Goal: Information Seeking & Learning: Learn about a topic

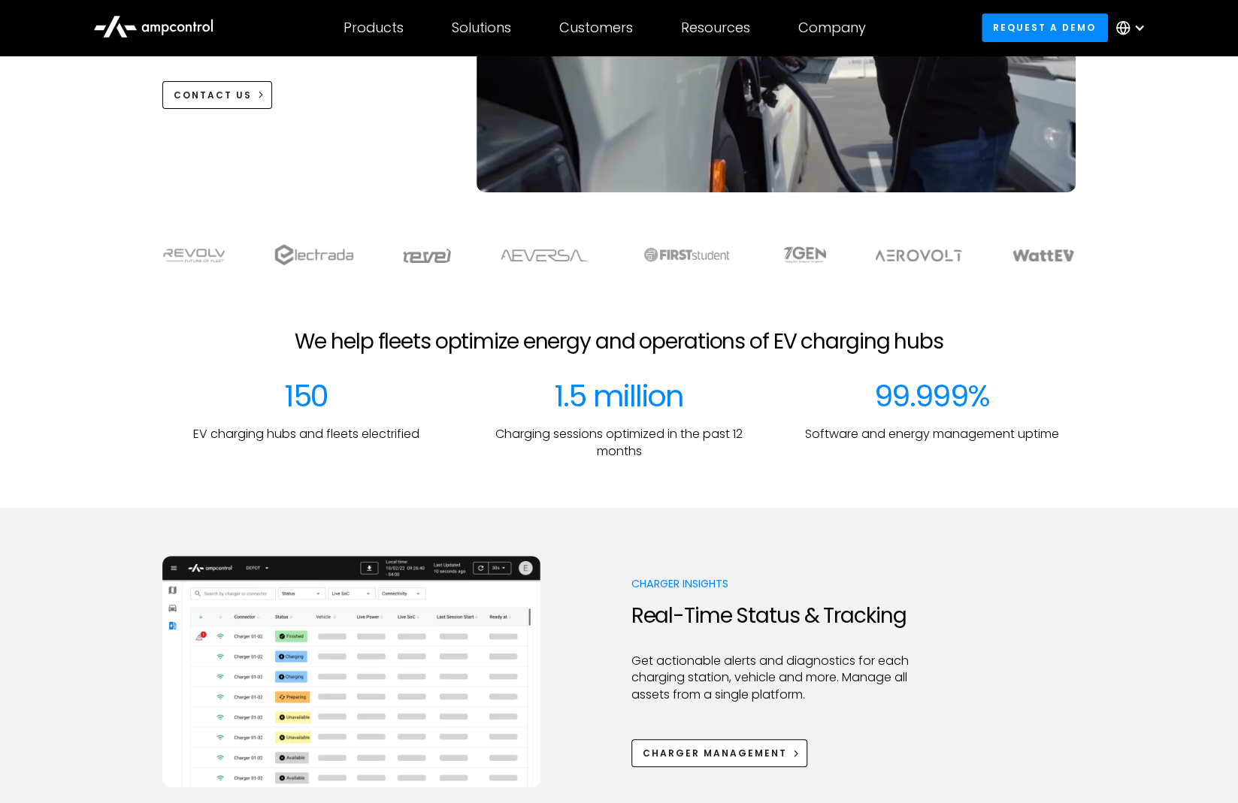
scroll to position [376, 0]
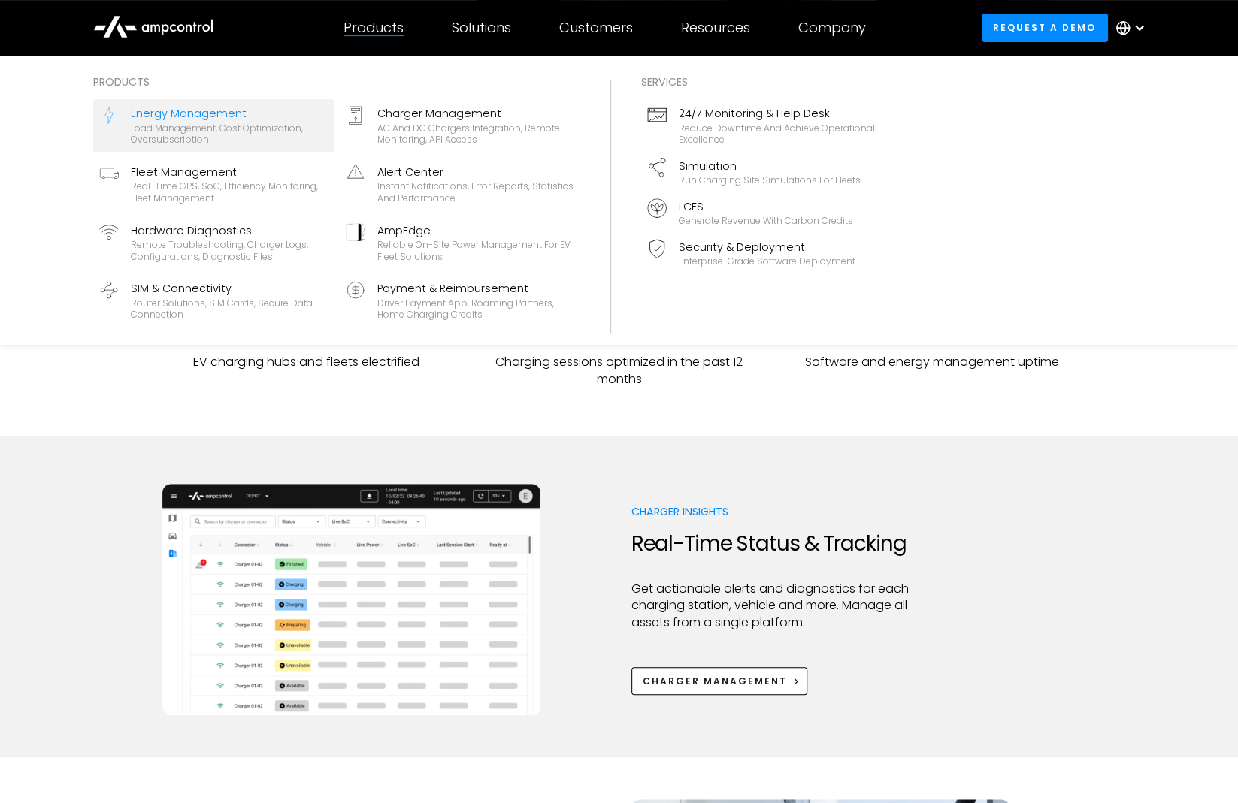
click at [259, 144] on div "Load management, cost optimization, oversubscription" at bounding box center [229, 134] width 197 height 23
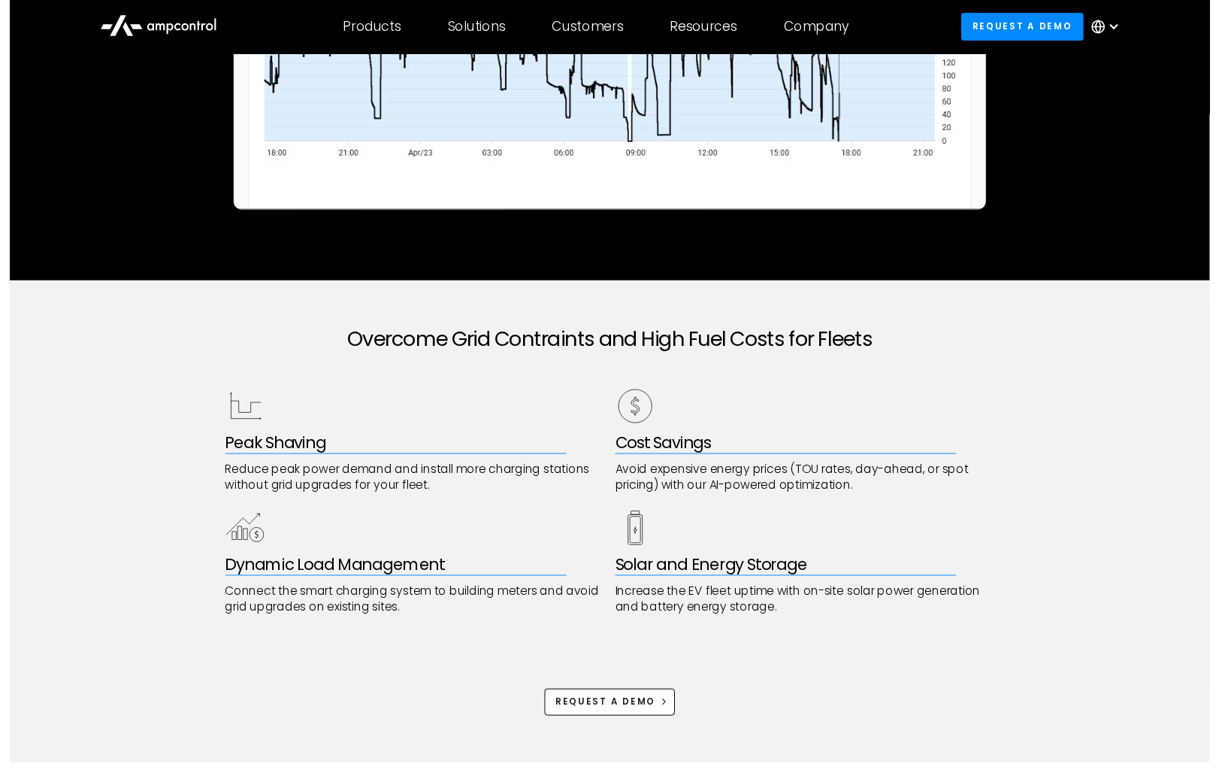
scroll to position [451, 0]
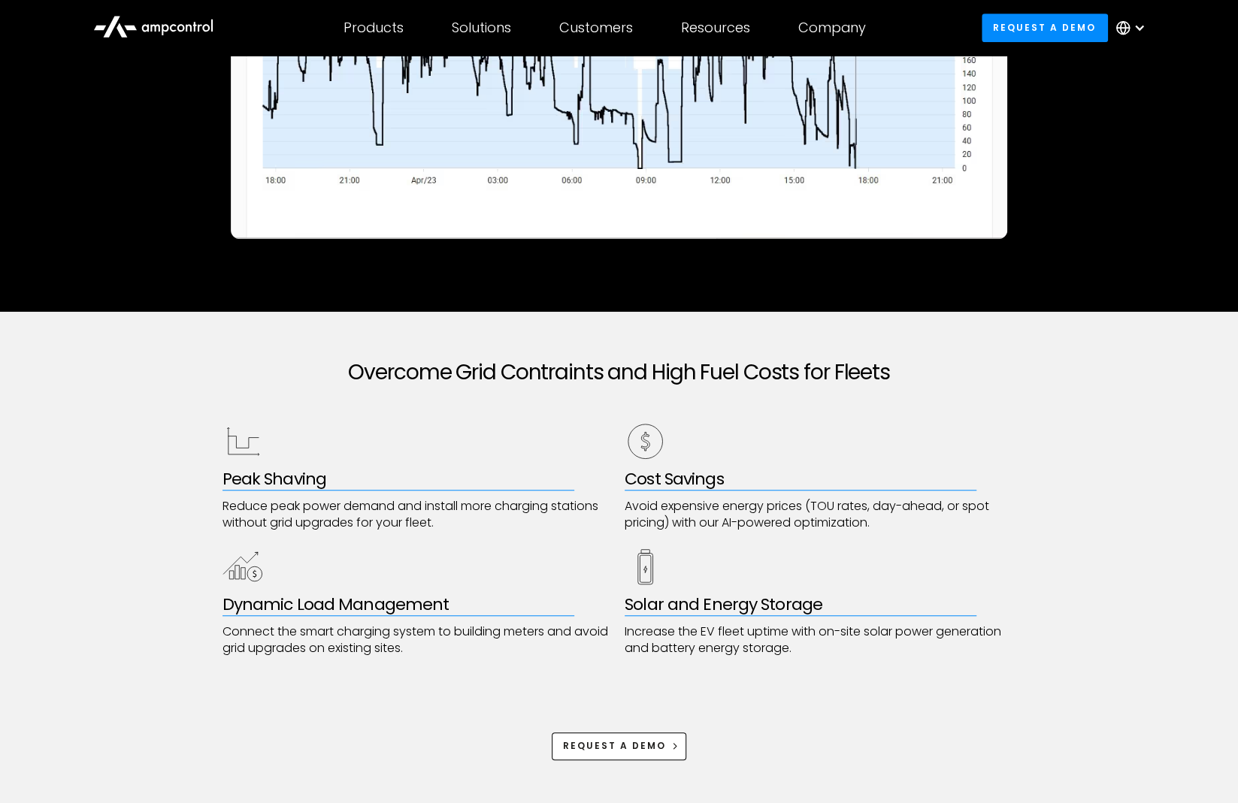
click at [2, 803] on div "Overcome Grid Contraints and High Fuel Costs for Fleets Peak Shaving Reduce pea…" at bounding box center [619, 560] width 1238 height 497
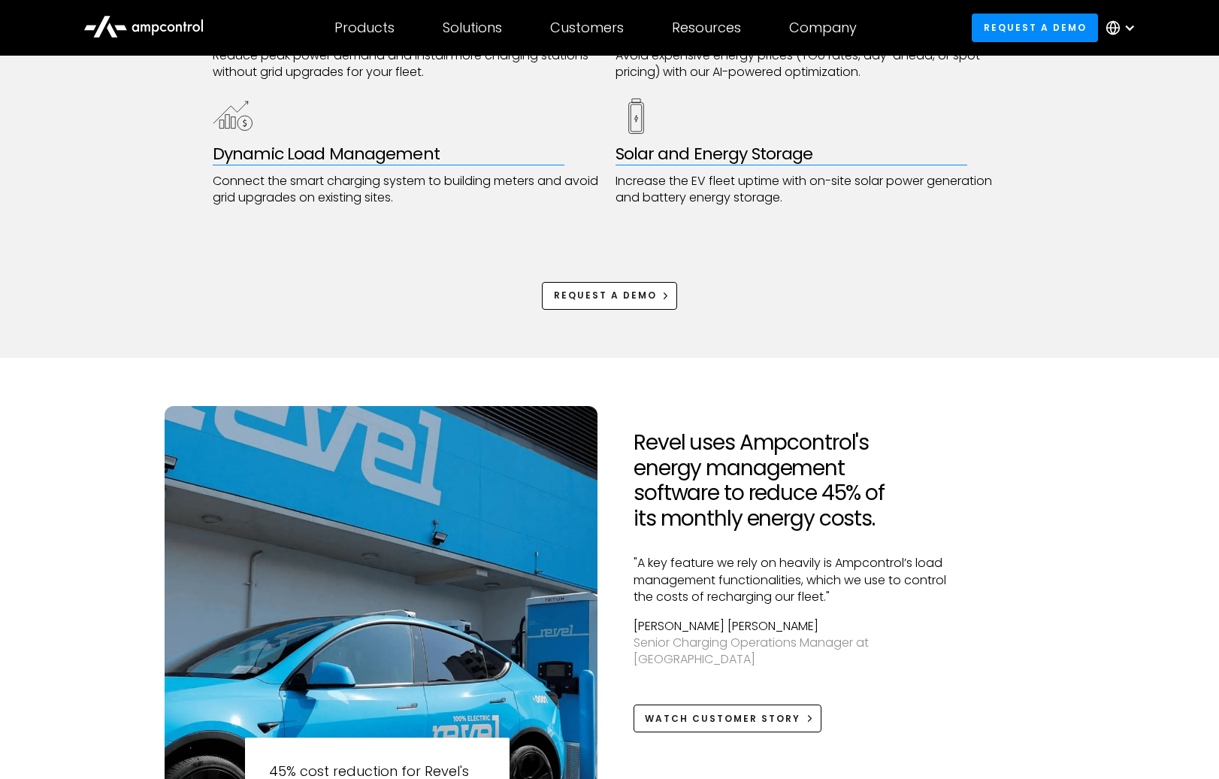
click at [146, 384] on div "Revel uses Ampcontrol's energy management software to reduce 45% of its monthly…" at bounding box center [609, 634] width 1219 height 553
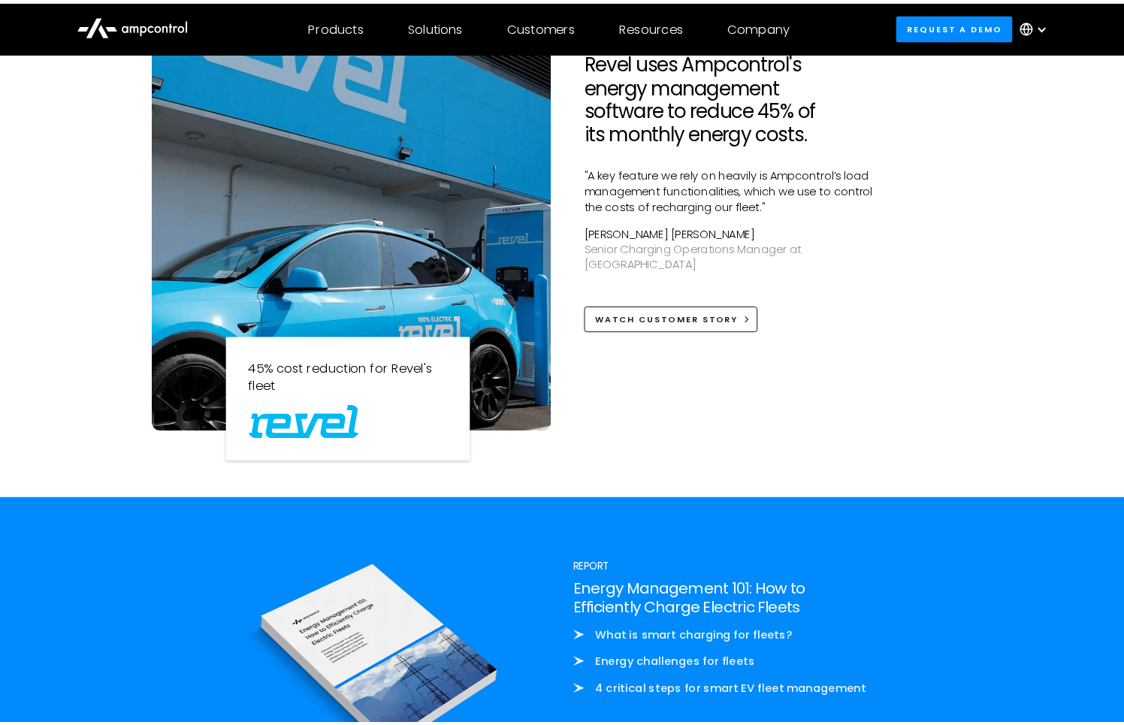
scroll to position [1308, 0]
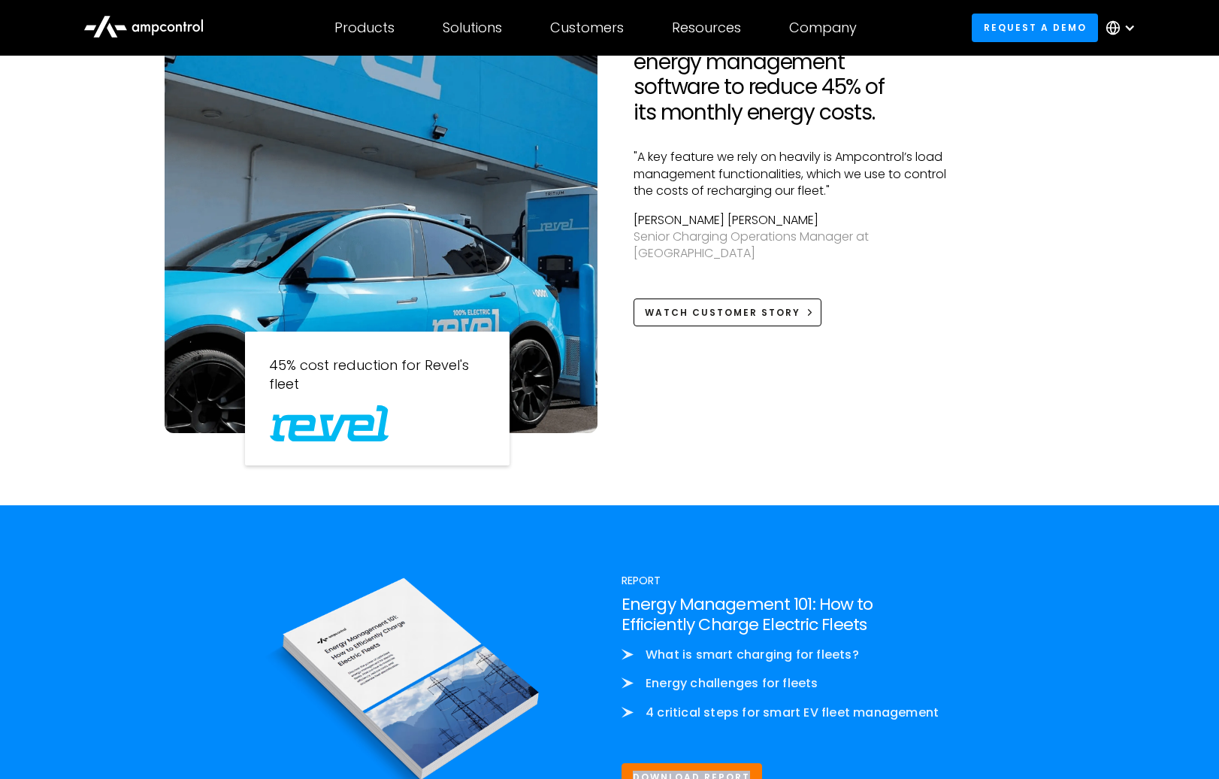
drag, startPoint x: 1230, startPoint y: 778, endPoint x: 1140, endPoint y: 754, distance: 92.6
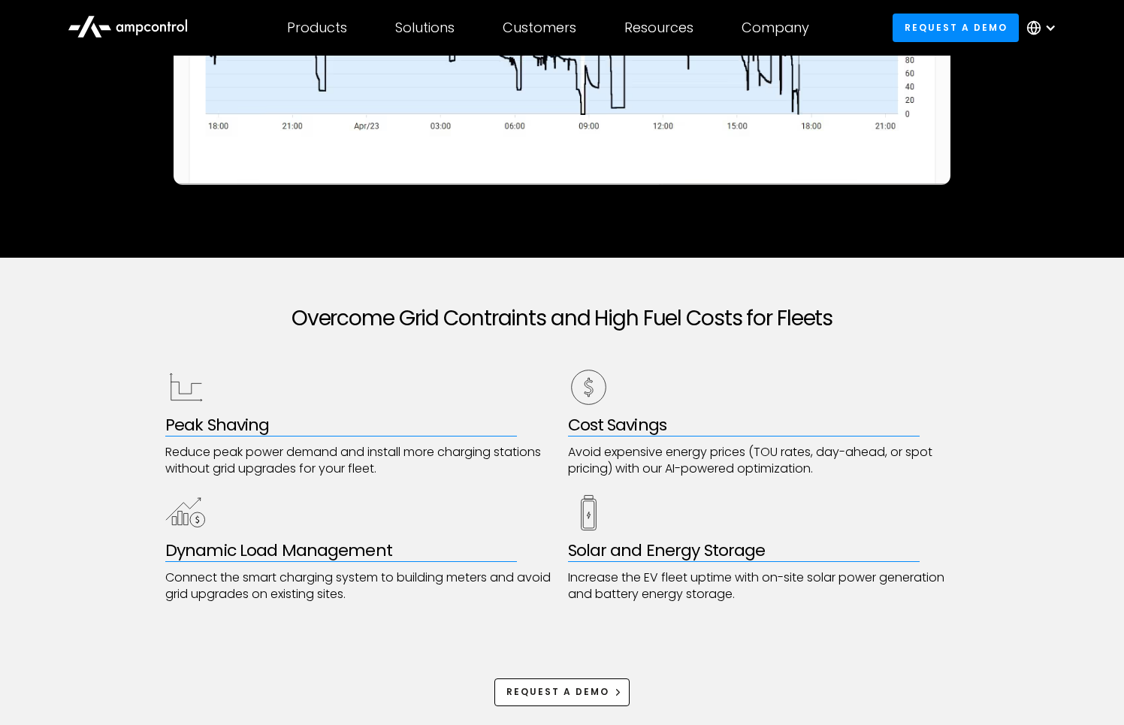
scroll to position [526, 0]
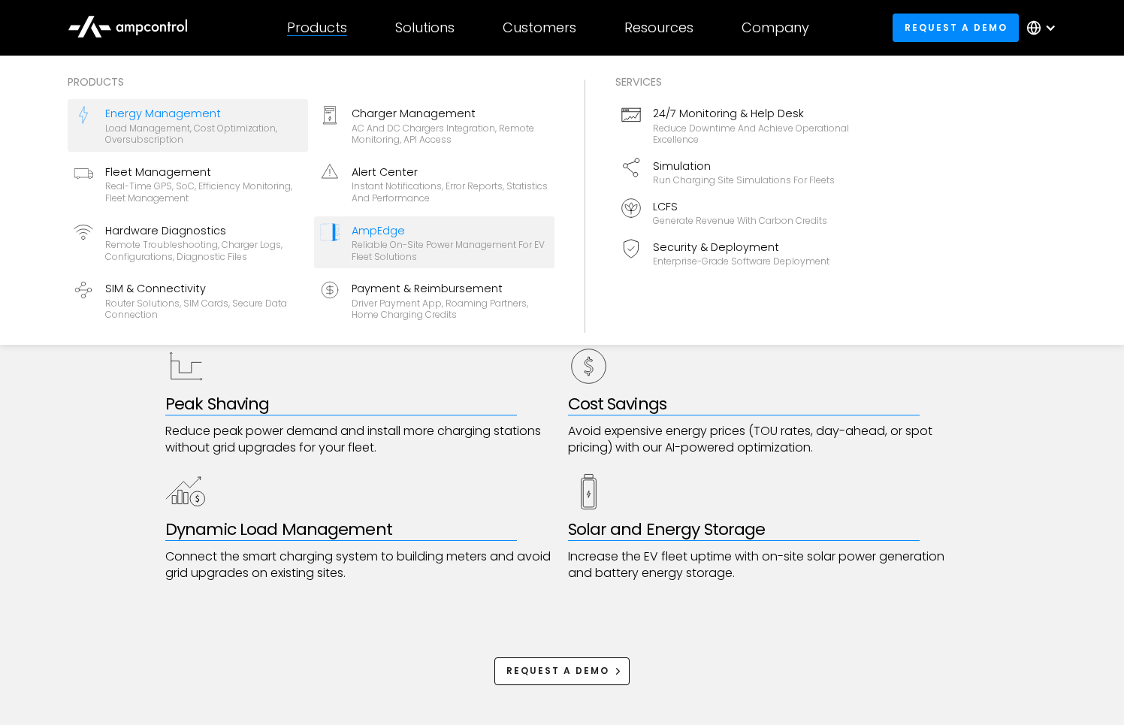
drag, startPoint x: 420, startPoint y: 250, endPoint x: 410, endPoint y: 252, distance: 10.6
click at [420, 250] on div "Reliable On-site Power Management for EV Fleet Solutions" at bounding box center [450, 250] width 197 height 23
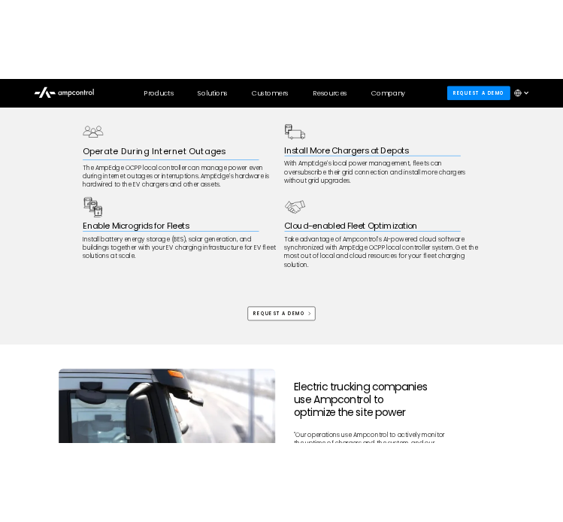
scroll to position [827, 0]
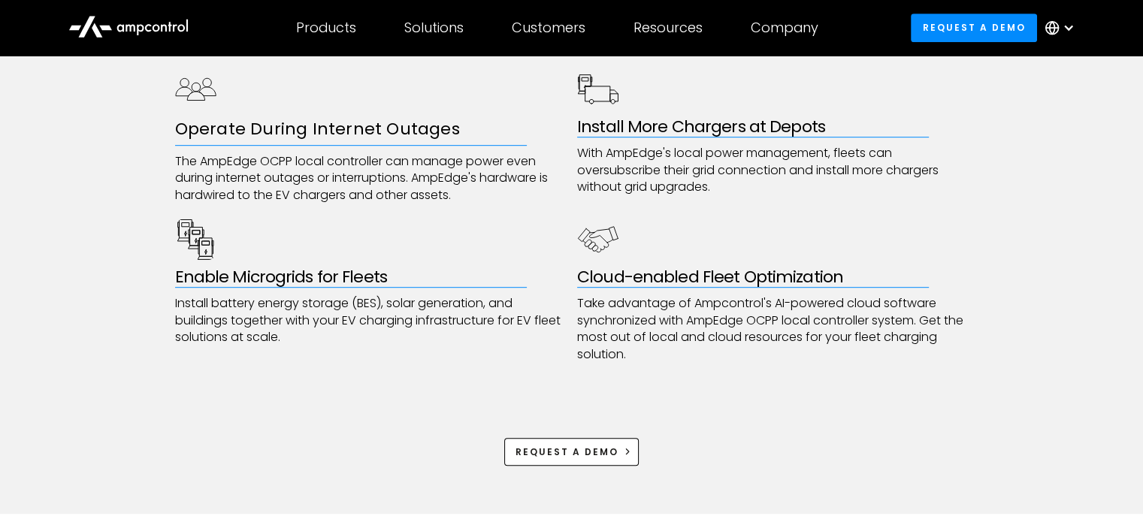
click at [175, 334] on p "Install battery energy storage (BES), solar generation, and buildings together …" at bounding box center [371, 320] width 392 height 50
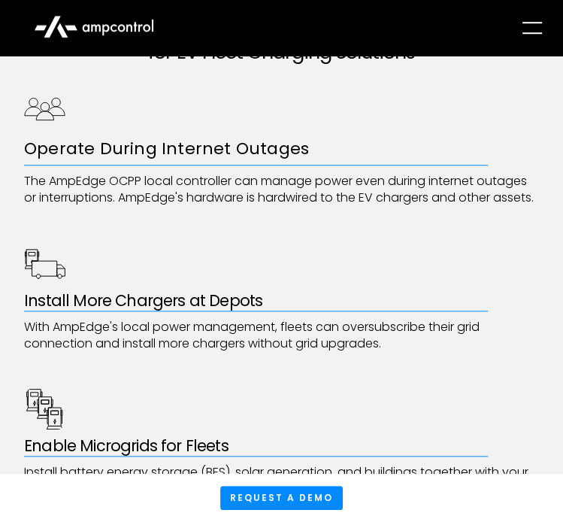
scroll to position [622, 0]
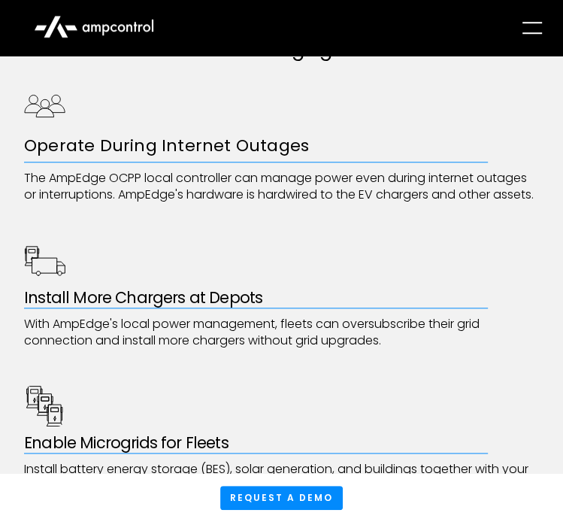
click at [307, 189] on p "The AmpEdge OCPP local controller can manage power even during internet outages…" at bounding box center [281, 187] width 515 height 34
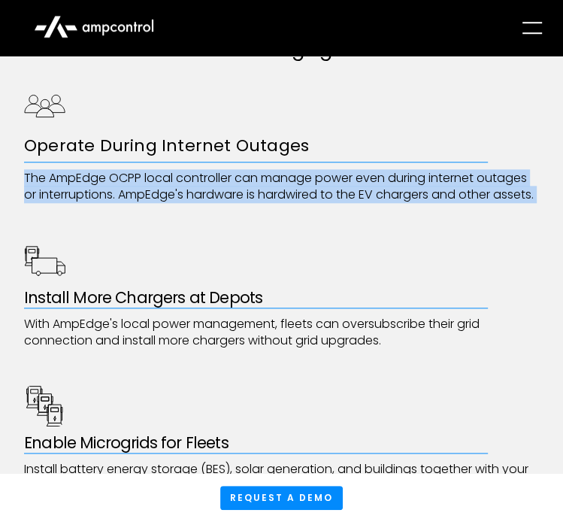
click at [307, 189] on p "The AmpEdge OCPP local controller can manage power even during internet outages…" at bounding box center [281, 187] width 515 height 34
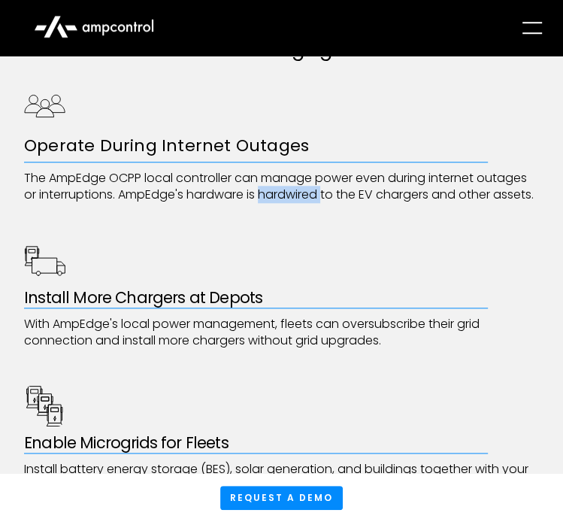
click at [307, 189] on p "The AmpEdge OCPP local controller can manage power even during internet outages…" at bounding box center [281, 187] width 515 height 34
click at [208, 368] on div "Operate During Internet Outages The AmpEdge OCPP local controller can manage po…" at bounding box center [281, 371] width 515 height 572
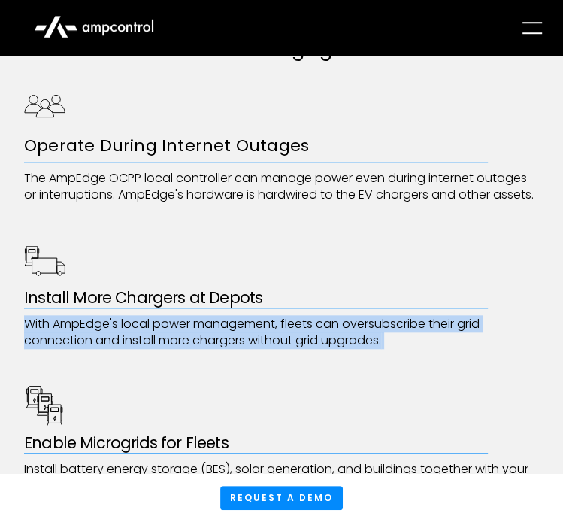
click at [208, 368] on div "Operate During Internet Outages The AmpEdge OCPP local controller can manage po…" at bounding box center [281, 371] width 515 height 572
click at [244, 338] on p "With AmpEdge's local power management, fleets can oversubscribe their grid conn…" at bounding box center [281, 333] width 515 height 34
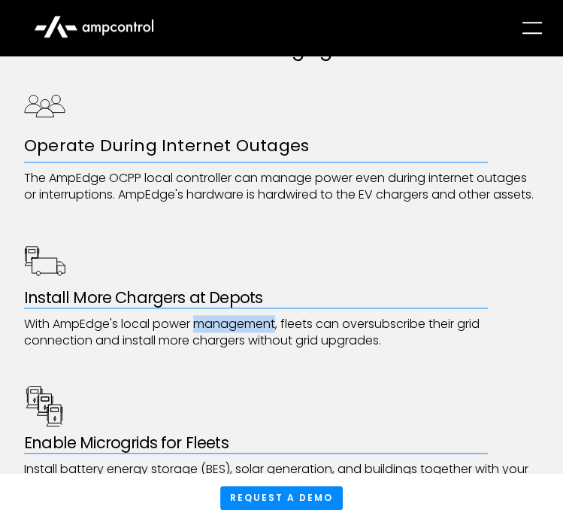
click at [244, 338] on p "With AmpEdge's local power management, fleets can oversubscribe their grid conn…" at bounding box center [281, 333] width 515 height 34
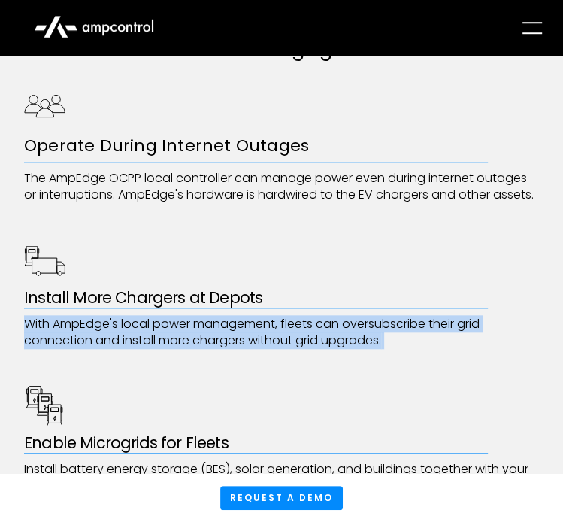
click at [244, 338] on p "With AmpEdge's local power management, fleets can oversubscribe their grid conn…" at bounding box center [281, 333] width 515 height 34
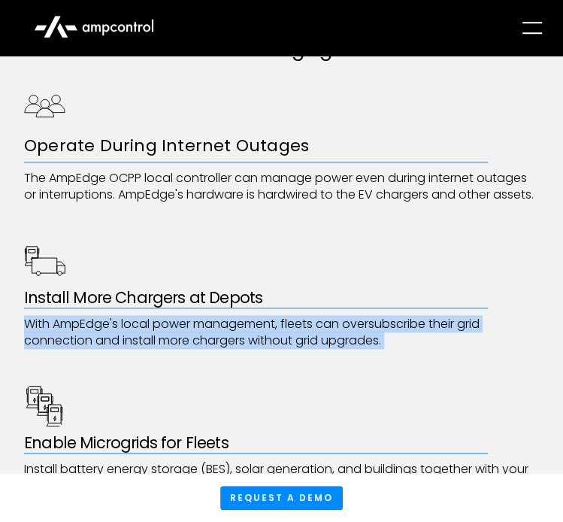
click at [244, 338] on p "With AmpEdge's local power management, fleets can oversubscribe their grid conn…" at bounding box center [281, 333] width 515 height 34
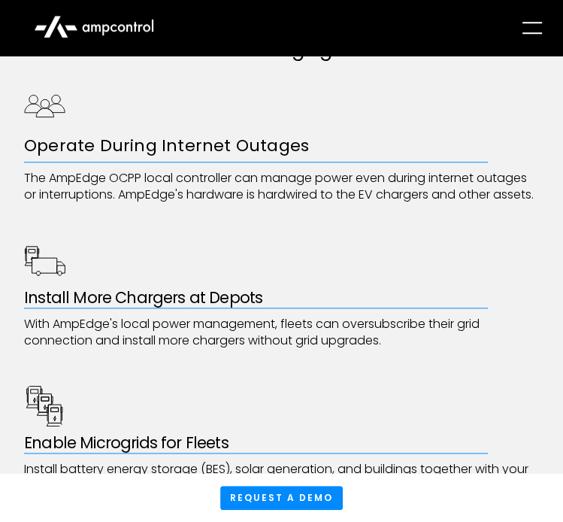
click at [352, 244] on div "Operate During Internet Outages The AmpEdge OCPP local controller can manage po…" at bounding box center [281, 371] width 515 height 572
click at [319, 340] on p "With AmpEdge's local power management, fleets can oversubscribe their grid conn…" at bounding box center [281, 333] width 515 height 34
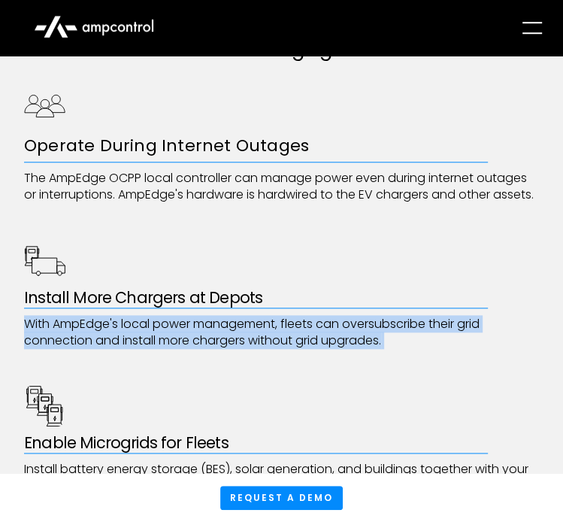
click at [319, 340] on p "With AmpEdge's local power management, fleets can oversubscribe their grid conn…" at bounding box center [281, 333] width 515 height 34
click at [231, 345] on p "With AmpEdge's local power management, fleets can oversubscribe their grid conn…" at bounding box center [281, 333] width 515 height 34
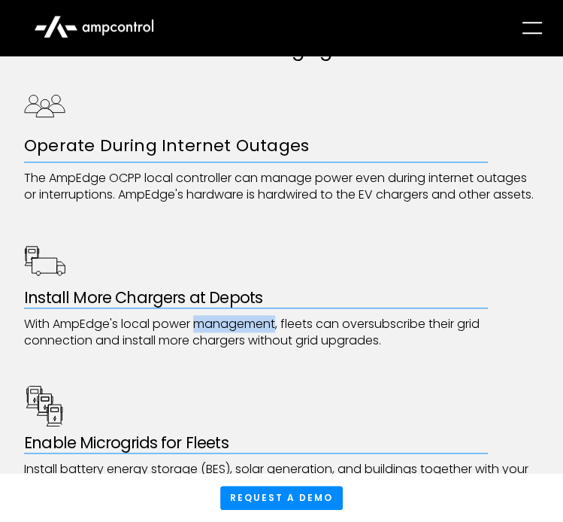
click at [231, 345] on p "With AmpEdge's local power management, fleets can oversubscribe their grid conn…" at bounding box center [281, 333] width 515 height 34
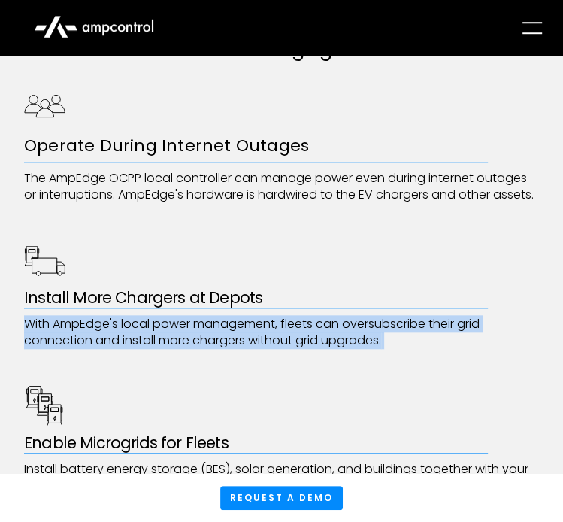
click at [231, 345] on p "With AmpEdge's local power management, fleets can oversubscribe their grid conn…" at bounding box center [281, 333] width 515 height 34
click at [216, 349] on p "With AmpEdge's local power management, fleets can oversubscribe their grid conn…" at bounding box center [281, 333] width 515 height 34
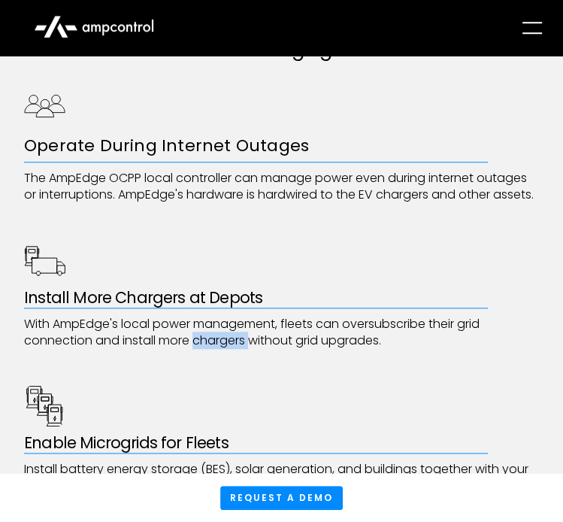
click at [216, 349] on p "With AmpEdge's local power management, fleets can oversubscribe their grid conn…" at bounding box center [281, 333] width 515 height 34
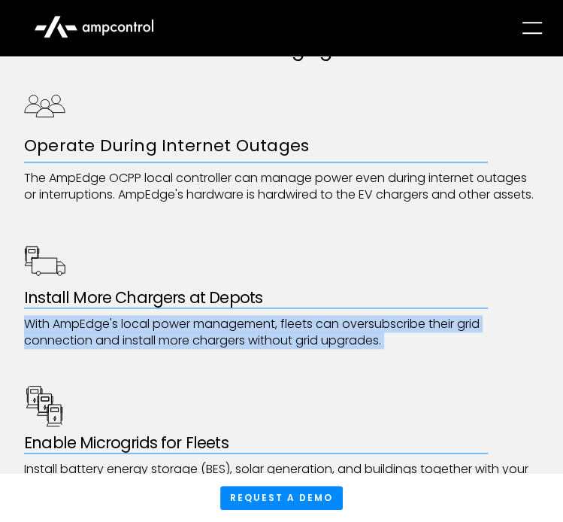
click at [216, 349] on p "With AmpEdge's local power management, fleets can oversubscribe their grid conn…" at bounding box center [281, 333] width 515 height 34
click at [109, 349] on p "With AmpEdge's local power management, fleets can oversubscribe their grid conn…" at bounding box center [281, 333] width 515 height 34
